Goal: Information Seeking & Learning: Understand process/instructions

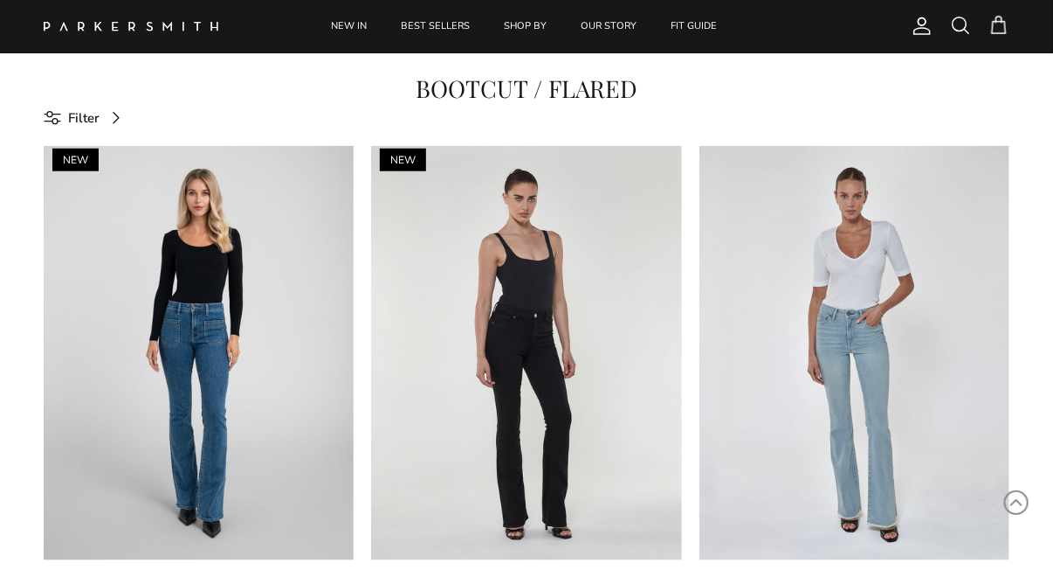
scroll to position [551, 0]
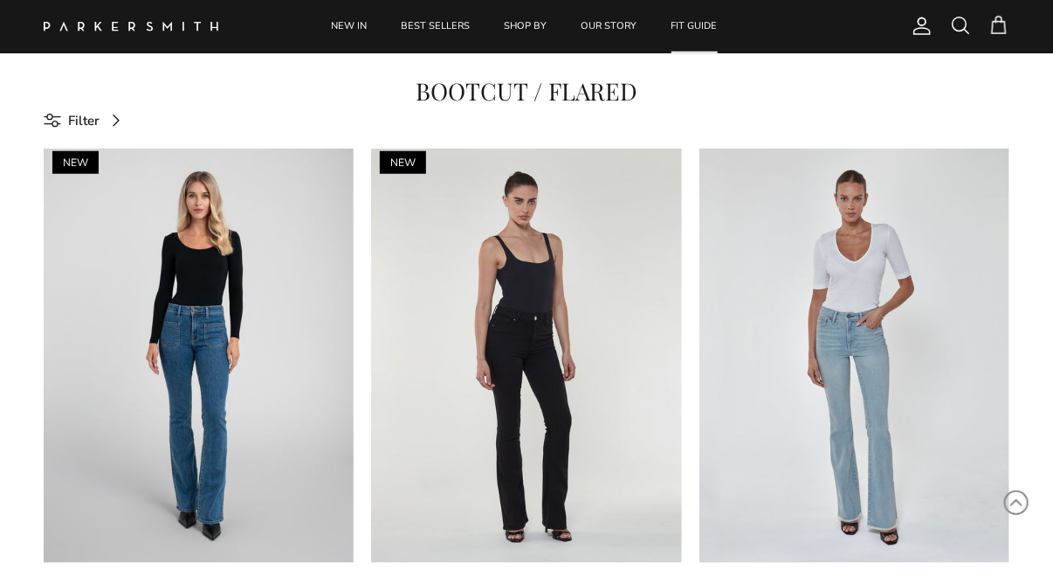
click at [694, 21] on link "FIT GUIDE" at bounding box center [695, 26] width 78 height 53
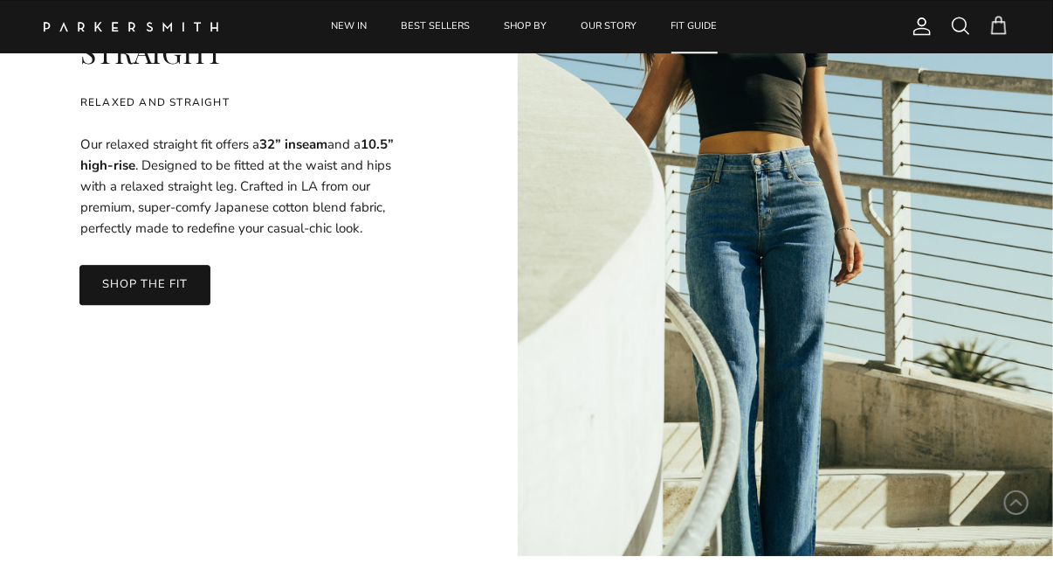
scroll to position [4981, 0]
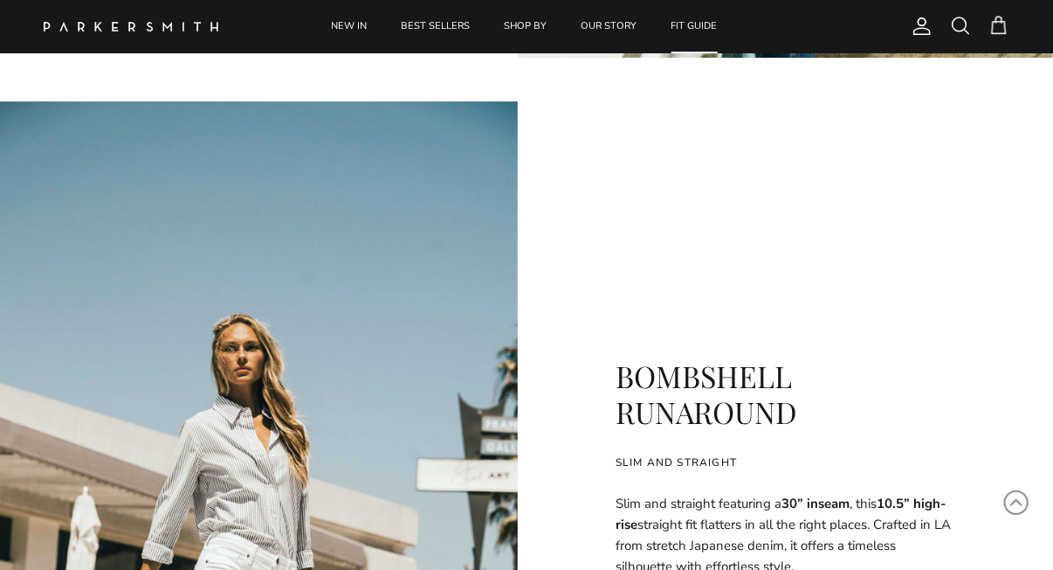
click at [689, 24] on link "FIT GUIDE" at bounding box center [695, 26] width 78 height 53
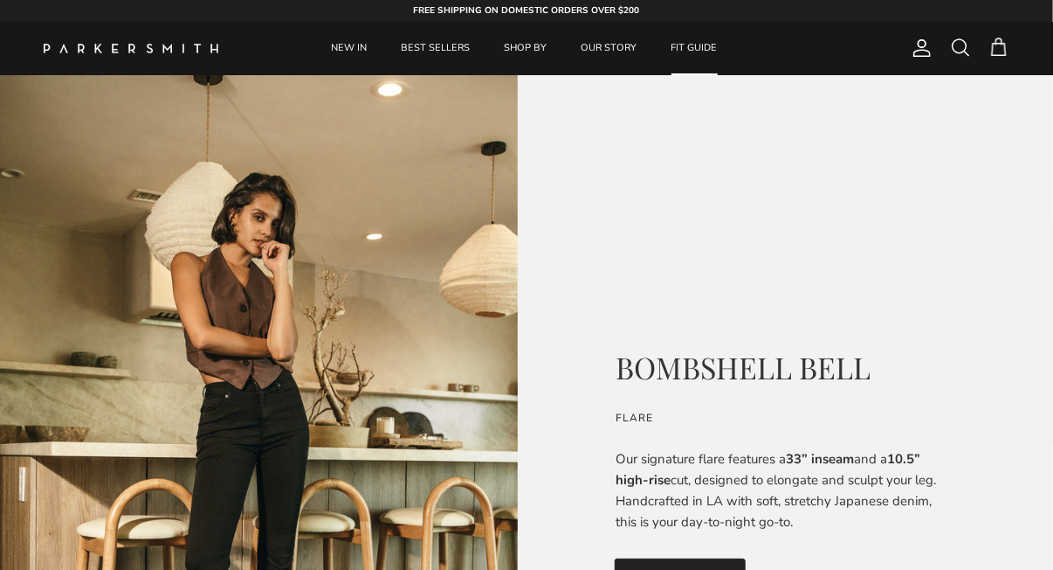
click at [445, 23] on div "FREE SHIPPING ON DOMESTIC ORDERS OVER $200 JUST DROPPED | SHOP NEW ARRIVALS" at bounding box center [527, 11] width 374 height 29
click at [445, 44] on link "BEST SELLERS" at bounding box center [436, 48] width 100 height 53
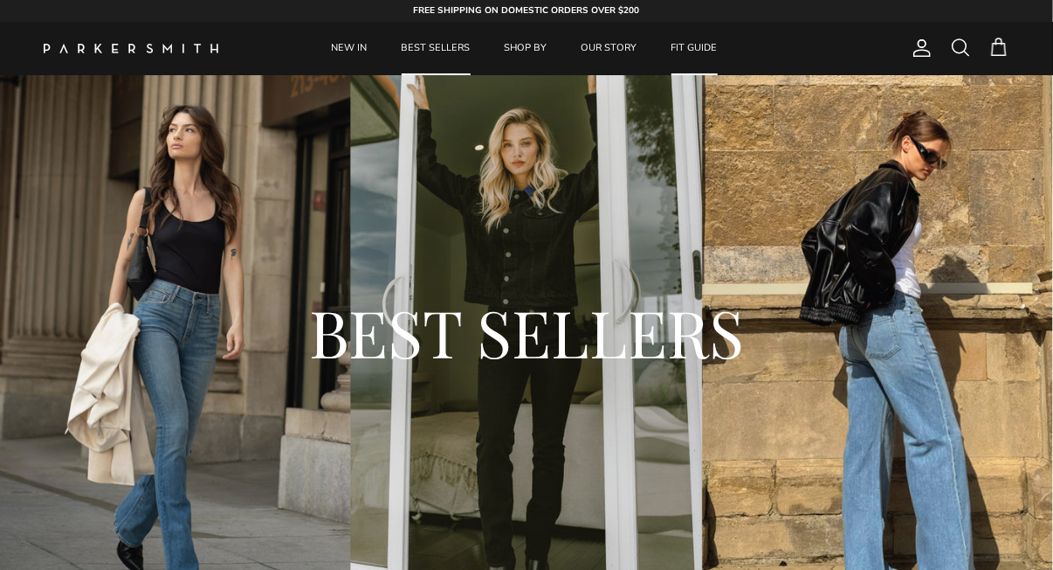
click at [697, 61] on link "FIT GUIDE" at bounding box center [695, 48] width 78 height 53
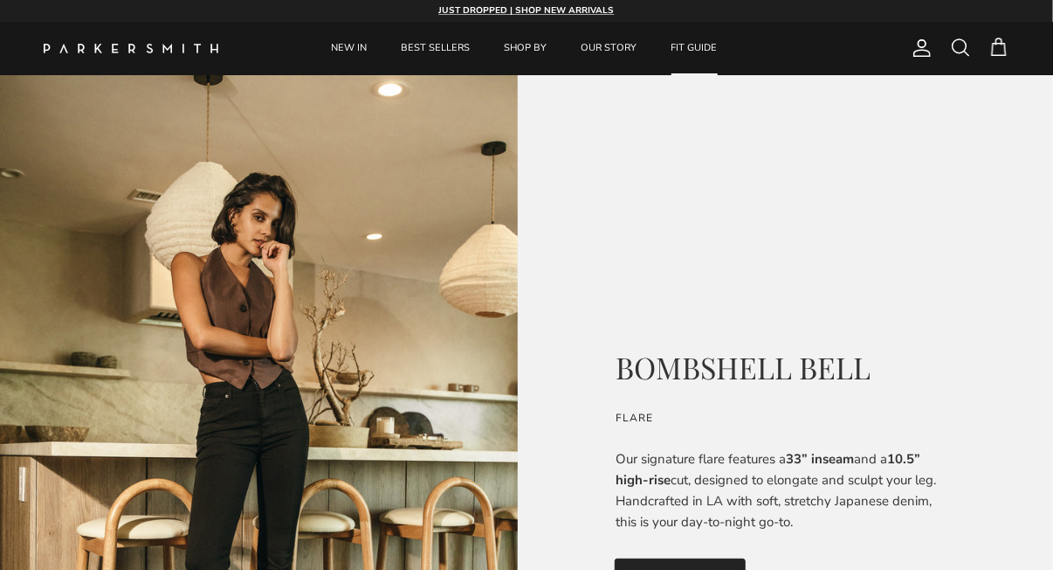
click at [699, 54] on link "FIT GUIDE" at bounding box center [695, 48] width 78 height 53
click at [701, 48] on link "FIT GUIDE" at bounding box center [695, 48] width 78 height 53
